Goal: Transaction & Acquisition: Subscribe to service/newsletter

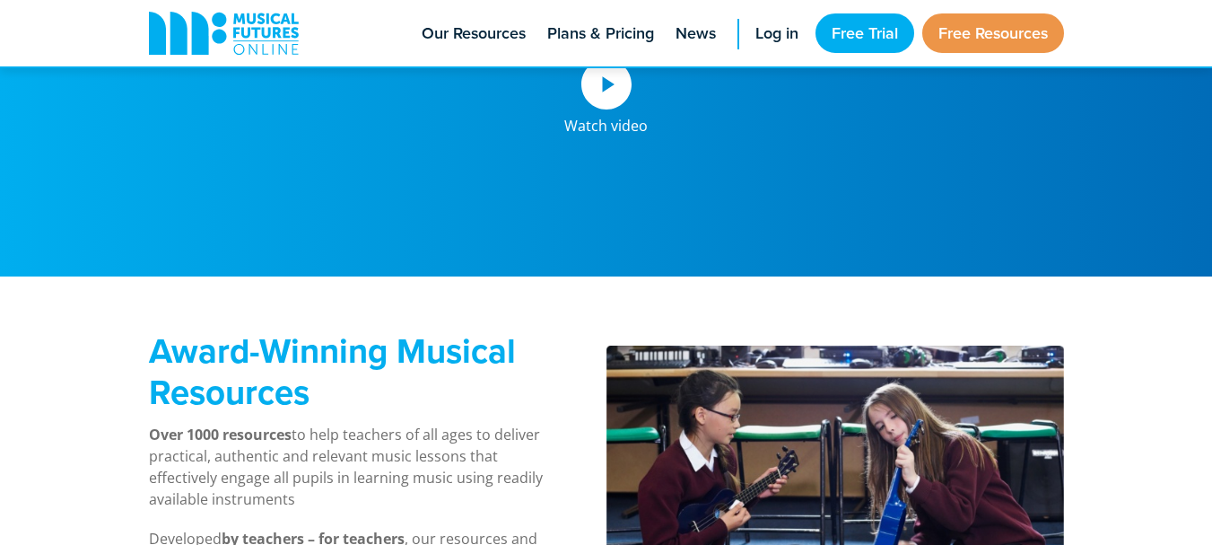
scroll to position [282, 0]
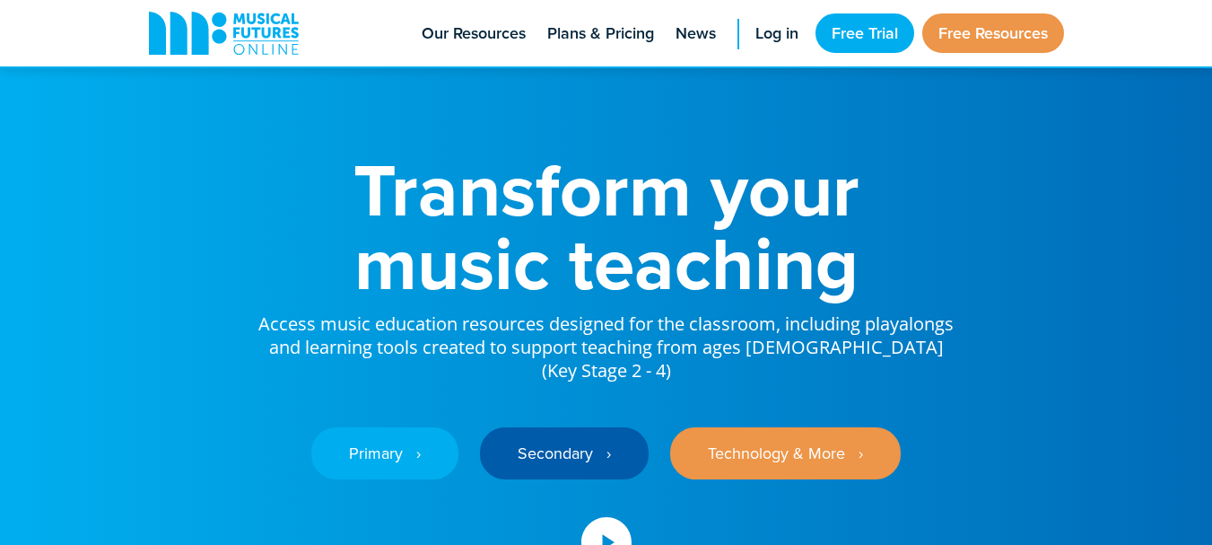
scroll to position [24, 0]
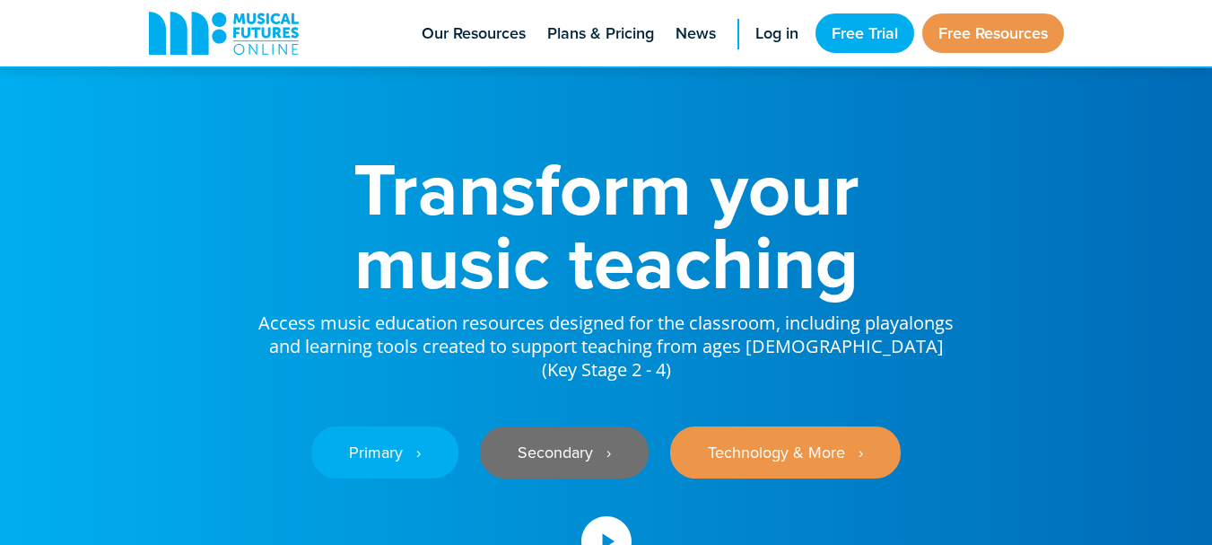
click at [604, 427] on link "Secondary ‎‏‏‎ ‎ ›" at bounding box center [564, 452] width 169 height 52
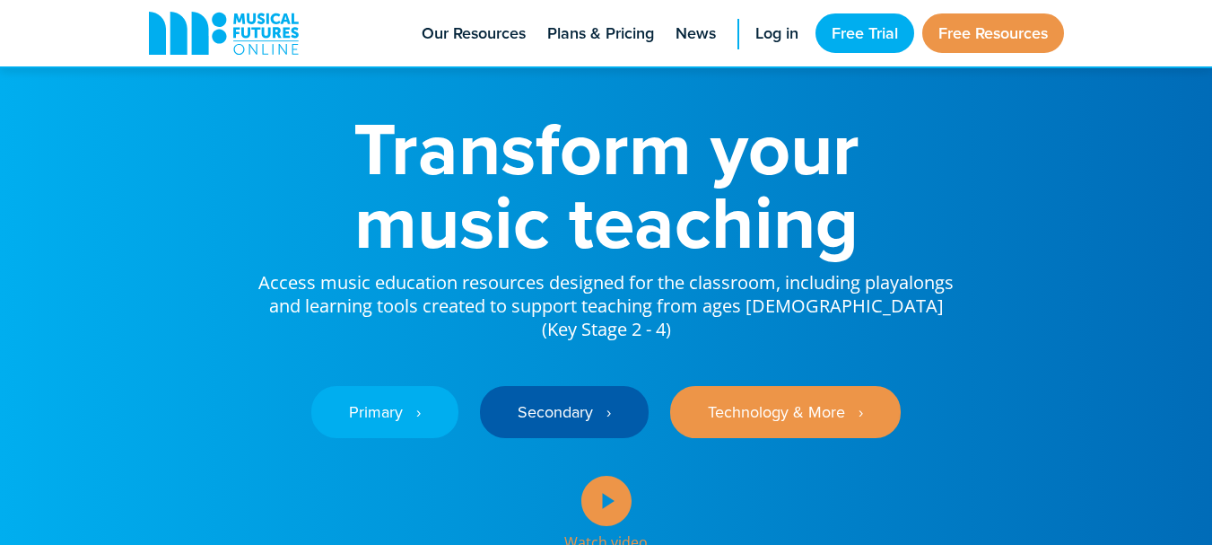
scroll to position [66, 0]
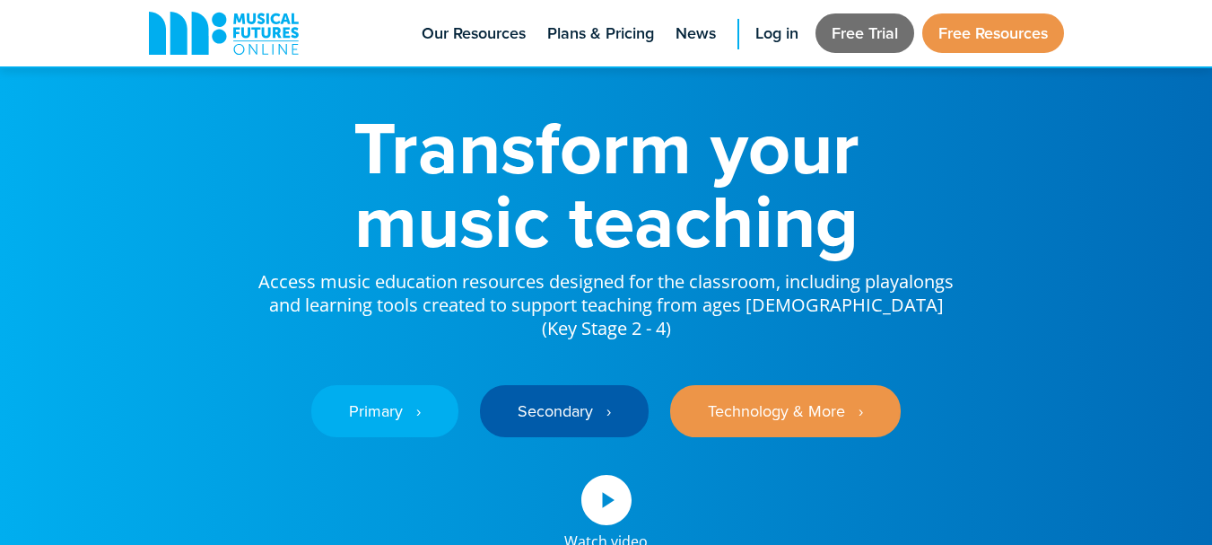
click at [837, 32] on link "Free Trial" at bounding box center [865, 32] width 99 height 39
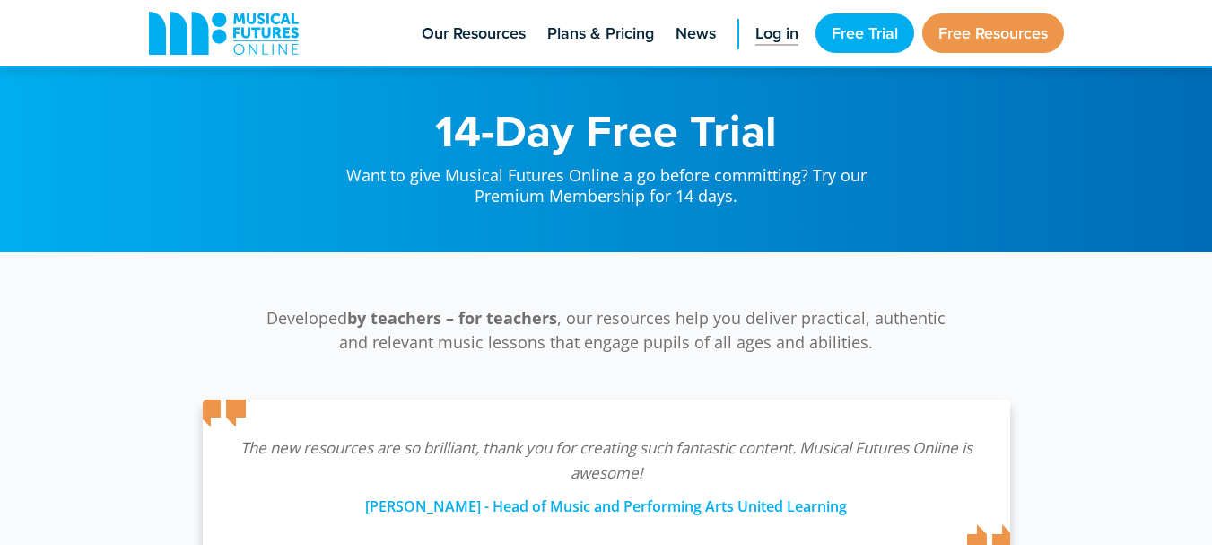
click at [756, 28] on span "Log in" at bounding box center [777, 34] width 43 height 24
